Goal: Task Accomplishment & Management: Use online tool/utility

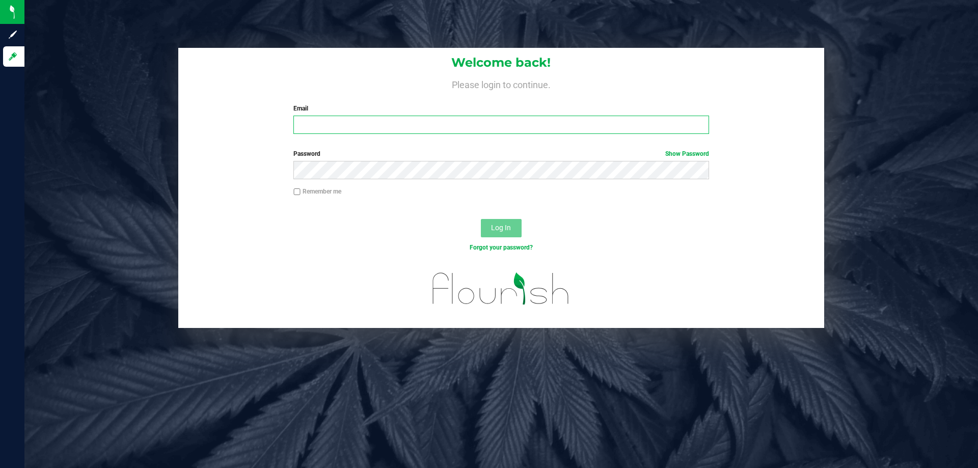
click at [449, 125] on input "Email" at bounding box center [500, 125] width 415 height 18
type input "maanderson@liveparallel.com"
click at [481, 219] on button "Log In" at bounding box center [501, 228] width 41 height 18
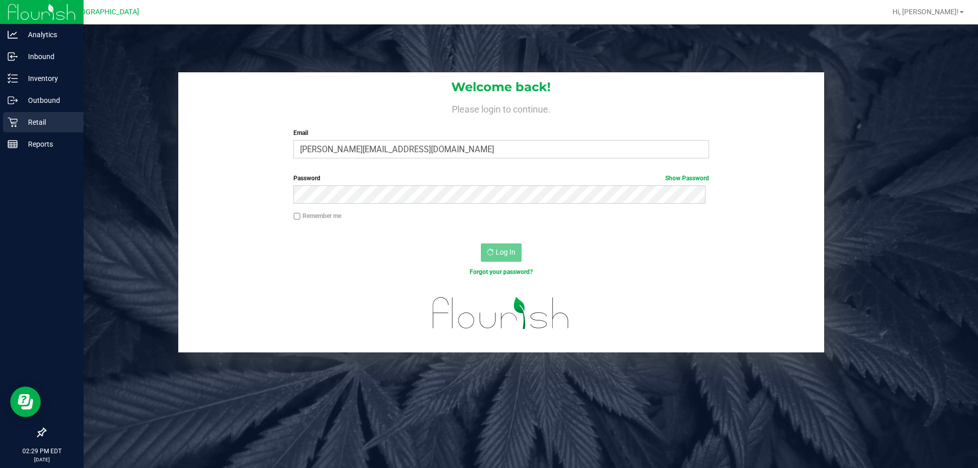
click at [64, 128] on div "Retail" at bounding box center [43, 122] width 80 height 20
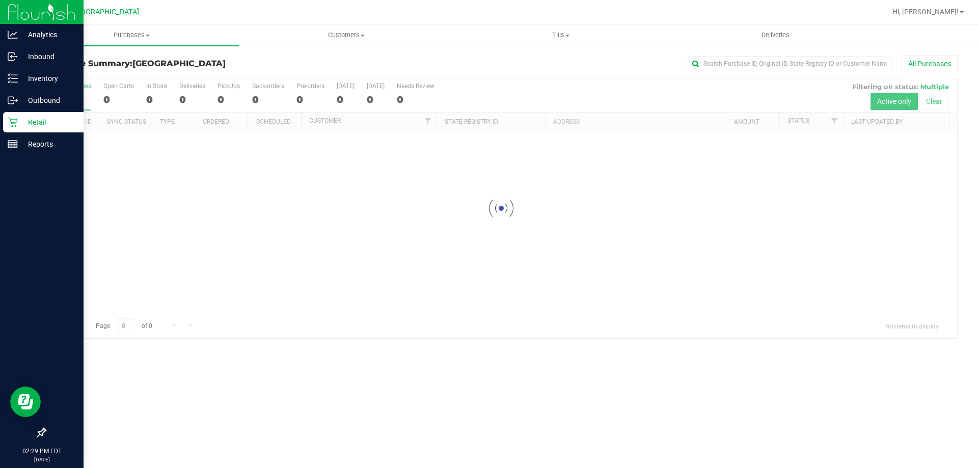
click at [19, 125] on p "Retail" at bounding box center [48, 122] width 61 height 12
